Goal: Task Accomplishment & Management: Manage account settings

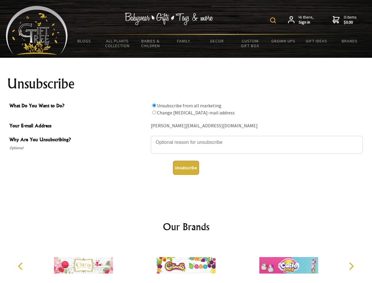
click at [274, 20] on img at bounding box center [273, 20] width 6 height 6
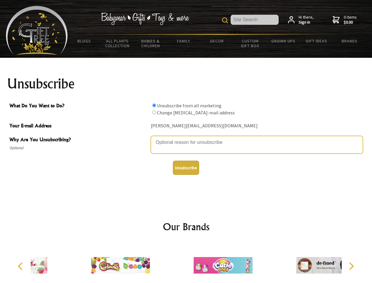
click at [186, 138] on textarea "Why Are You Unsubscribing?" at bounding box center [257, 145] width 212 height 18
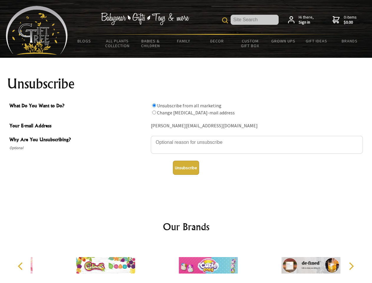
click at [154, 105] on input "What Do You Want to Do?" at bounding box center [154, 105] width 4 height 4
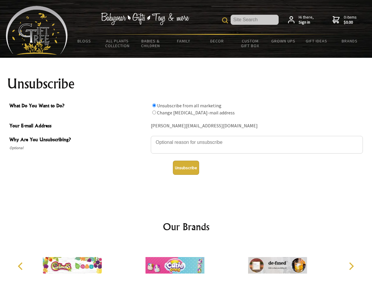
click at [154, 112] on input "What Do You Want to Do?" at bounding box center [154, 112] width 4 height 4
radio input "true"
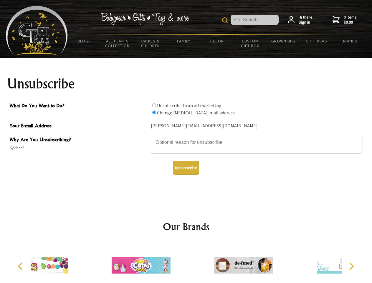
click at [186, 168] on button "Unsubscribe" at bounding box center [186, 167] width 26 height 14
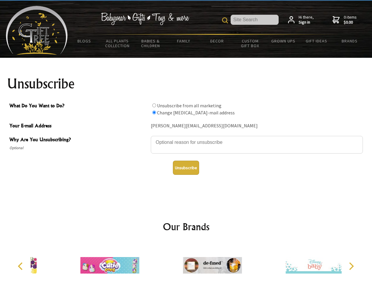
click at [21, 266] on icon "Previous" at bounding box center [21, 266] width 8 height 8
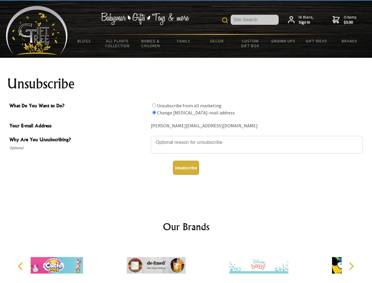
click at [351, 266] on icon "Next" at bounding box center [351, 266] width 8 height 8
